Goal: Transaction & Acquisition: Purchase product/service

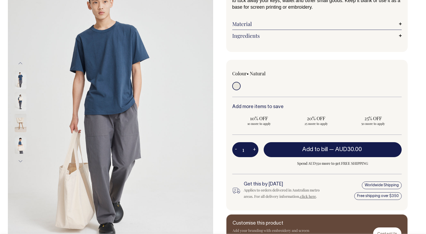
scroll to position [69, 0]
click at [20, 98] on img at bounding box center [21, 101] width 12 height 18
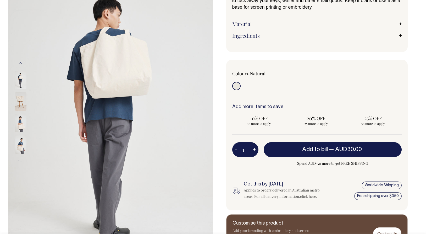
click at [20, 82] on img at bounding box center [21, 80] width 12 height 18
click at [21, 127] on img at bounding box center [21, 123] width 12 height 18
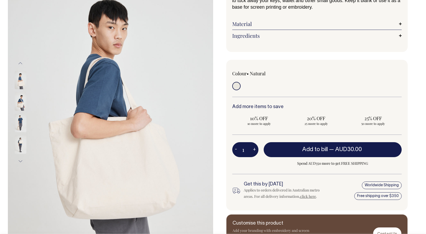
click at [21, 150] on img at bounding box center [21, 144] width 12 height 18
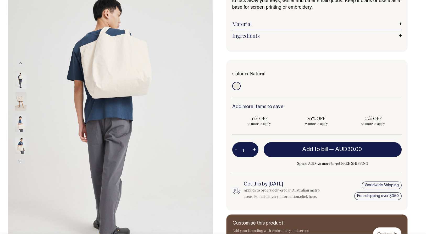
click at [19, 122] on img at bounding box center [21, 123] width 12 height 18
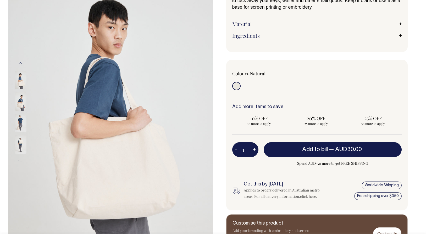
click at [19, 102] on img at bounding box center [21, 101] width 12 height 18
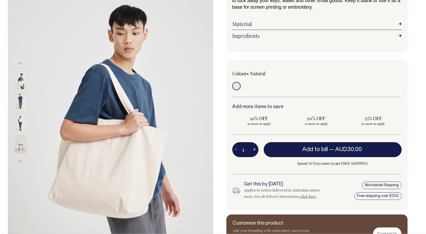
click at [21, 80] on img at bounding box center [21, 80] width 12 height 18
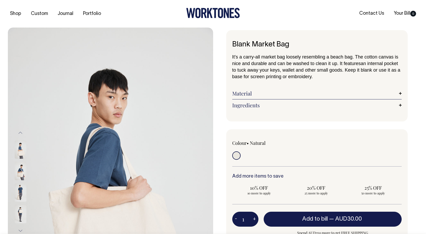
scroll to position [0, 0]
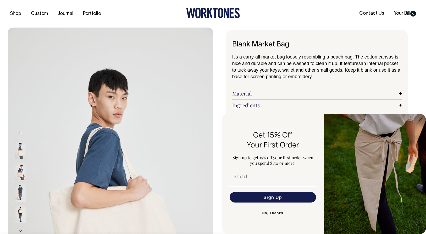
click at [273, 214] on button "No, Thanks" at bounding box center [273, 212] width 89 height 10
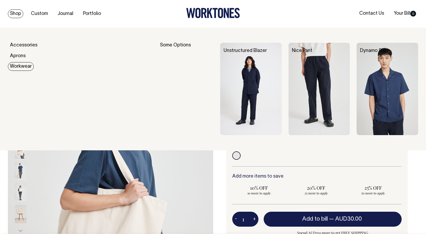
click at [20, 67] on link "Workwear" at bounding box center [21, 66] width 26 height 9
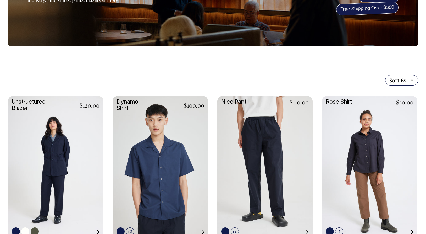
click at [50, 160] on link at bounding box center [56, 167] width 96 height 142
